Goal: Information Seeking & Learning: Learn about a topic

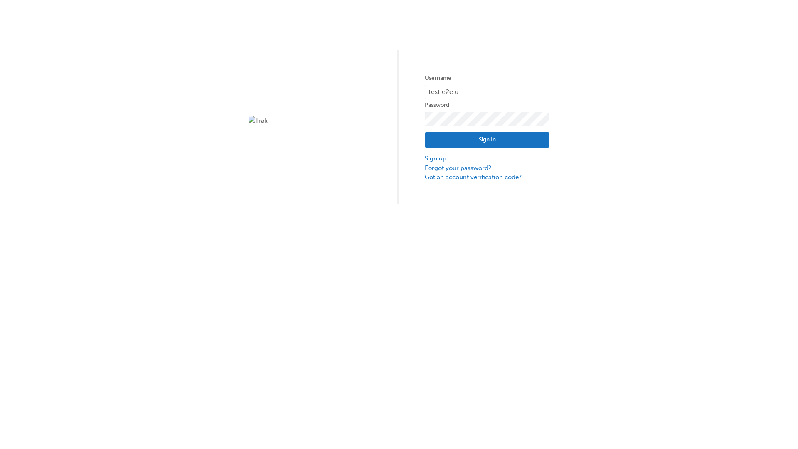
type input "test.e2e.user14"
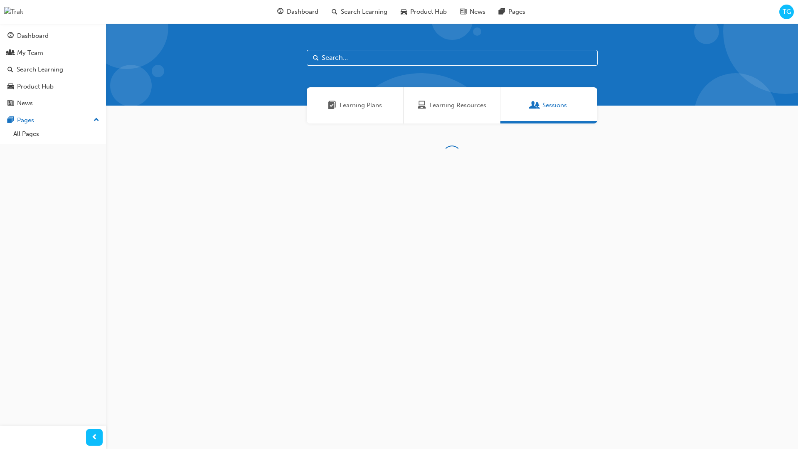
scroll to position [27, 0]
